Goal: Check status: Check status

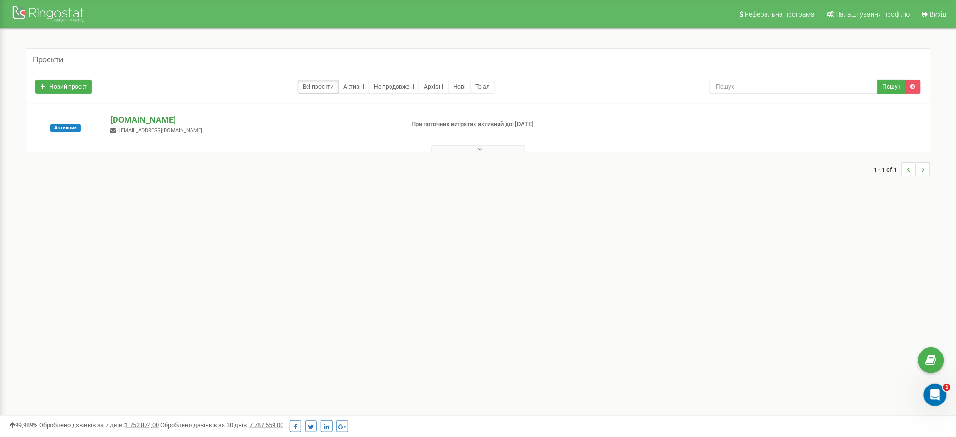
click at [133, 121] on p "[DOMAIN_NAME]" at bounding box center [253, 120] width 286 height 12
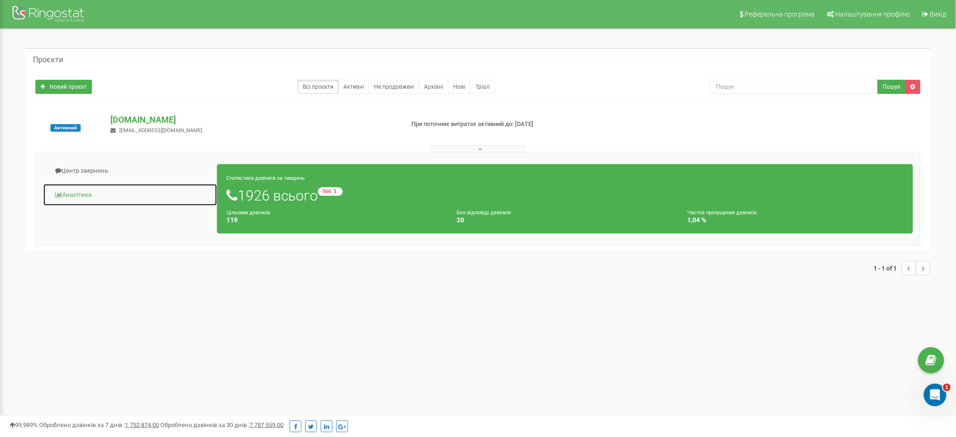
click at [82, 195] on link "Аналiтика" at bounding box center [130, 194] width 174 height 23
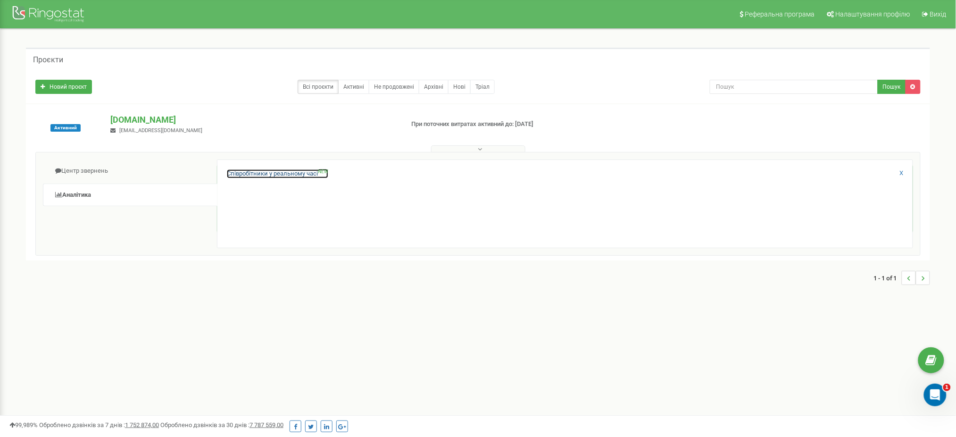
click at [255, 170] on link "Співробітники у реальному часі NEW" at bounding box center [277, 173] width 101 height 9
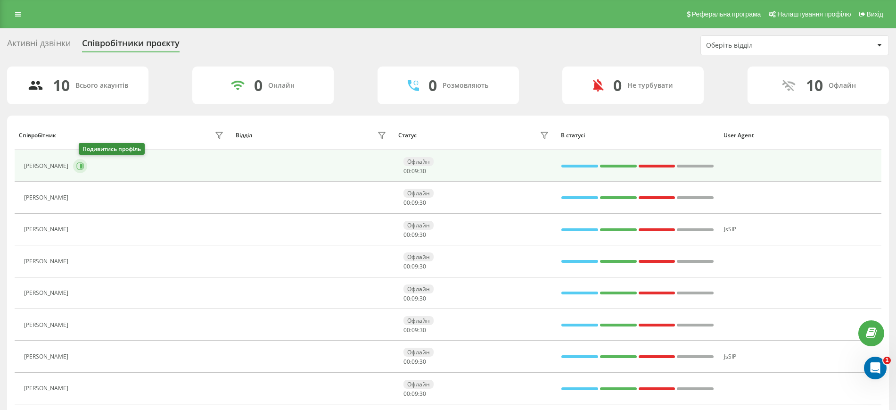
click at [84, 166] on icon at bounding box center [80, 166] width 8 height 8
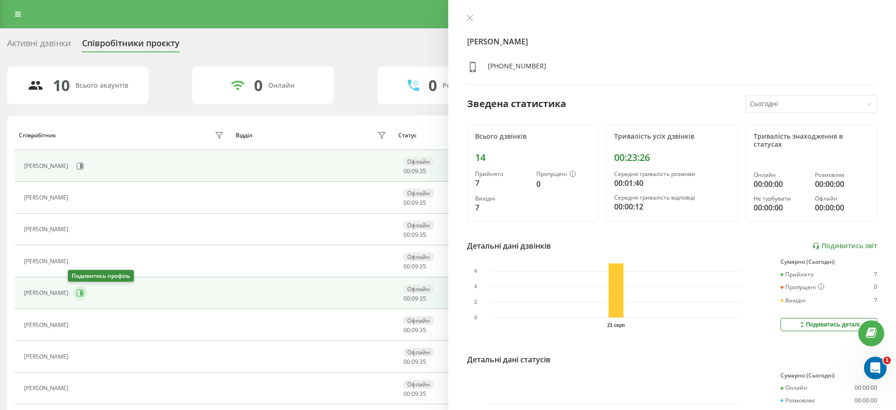
click at [76, 292] on icon at bounding box center [80, 293] width 8 height 8
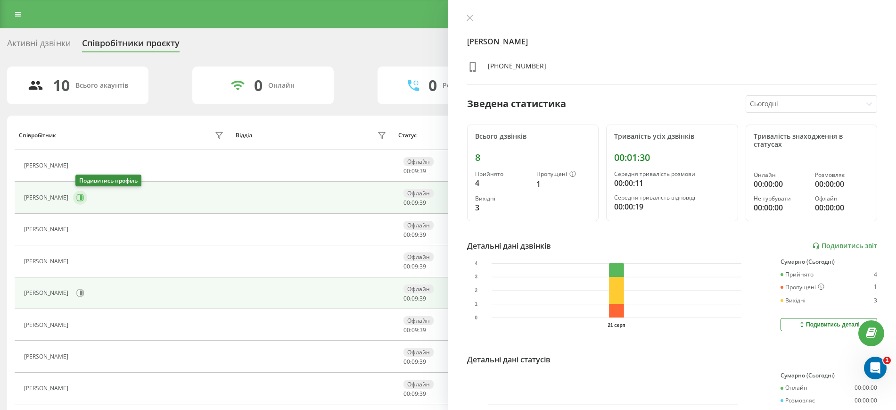
click at [81, 199] on icon at bounding box center [80, 198] width 8 height 8
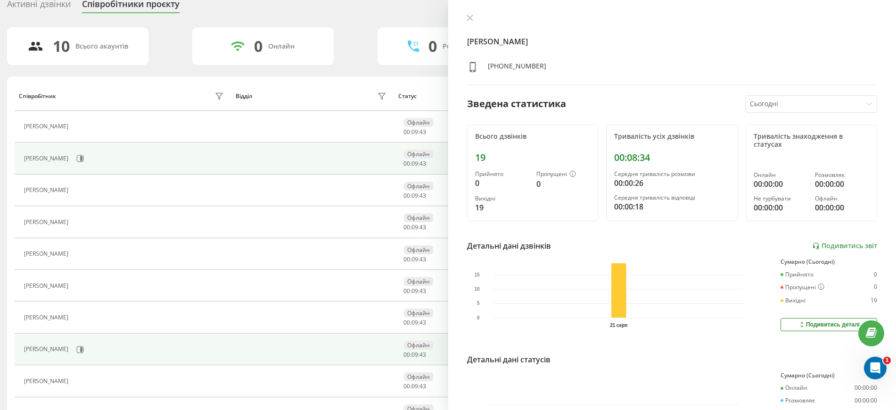
scroll to position [59, 0]
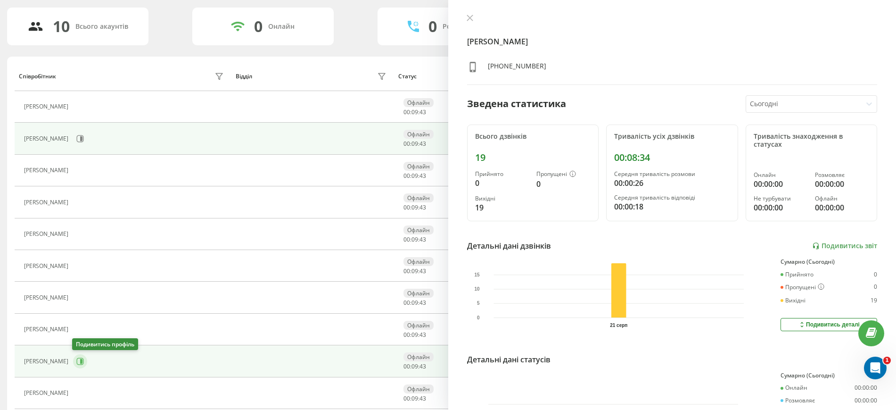
click at [76, 365] on icon at bounding box center [80, 361] width 8 height 8
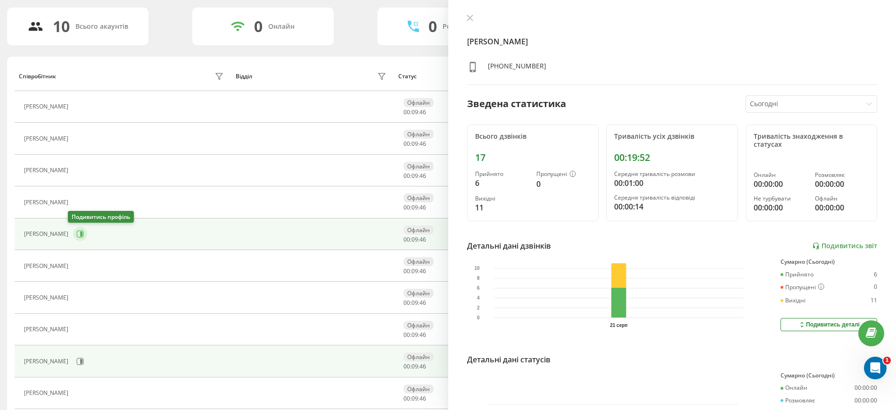
click at [80, 234] on icon at bounding box center [81, 234] width 2 height 5
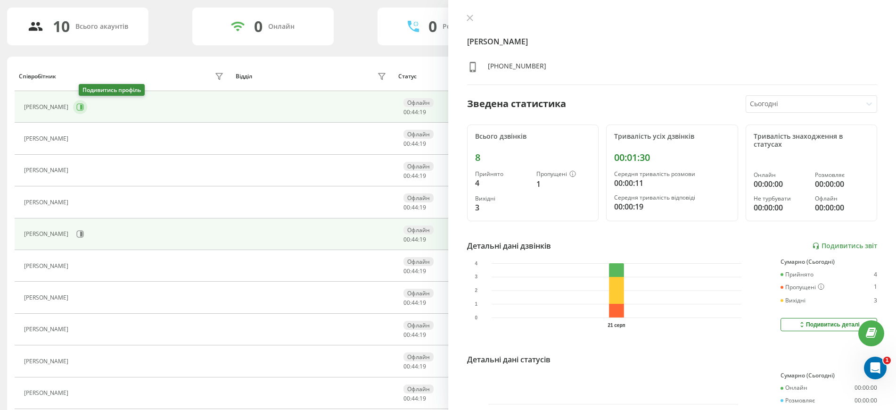
click at [87, 108] on button at bounding box center [80, 107] width 14 height 14
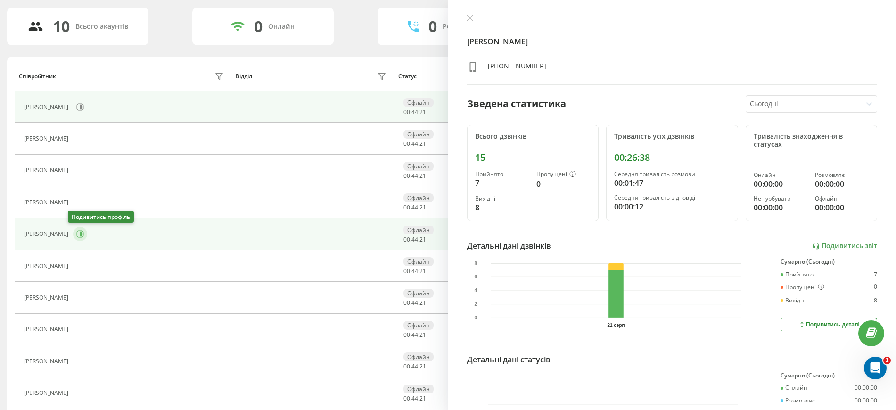
click at [80, 232] on icon at bounding box center [81, 234] width 2 height 5
